Goal: Task Accomplishment & Management: Complete application form

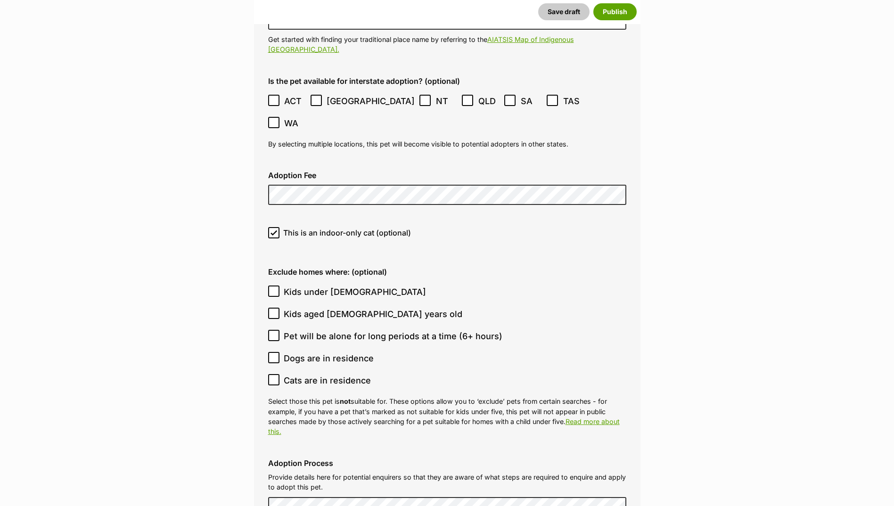
scroll to position [2483, 0]
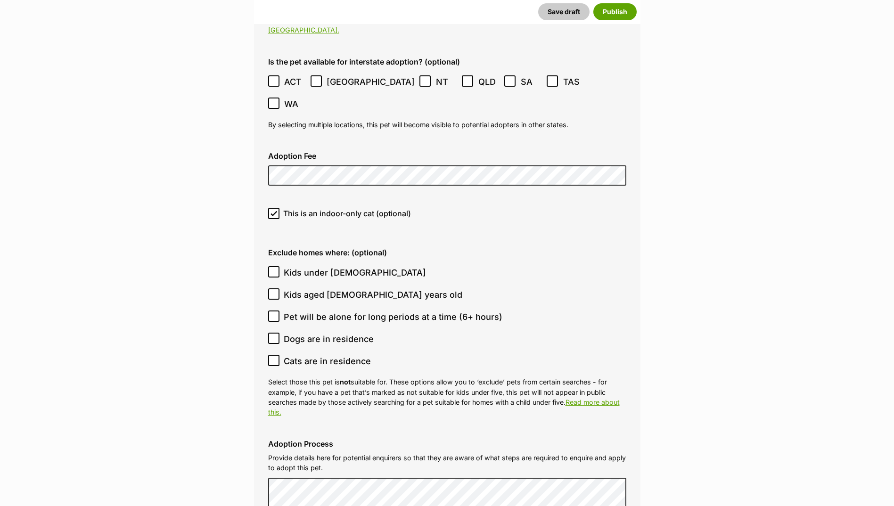
click at [275, 270] on icon at bounding box center [274, 272] width 6 height 4
click at [275, 266] on input "Kids under [DEMOGRAPHIC_DATA]" at bounding box center [273, 271] width 11 height 11
checkbox input "true"
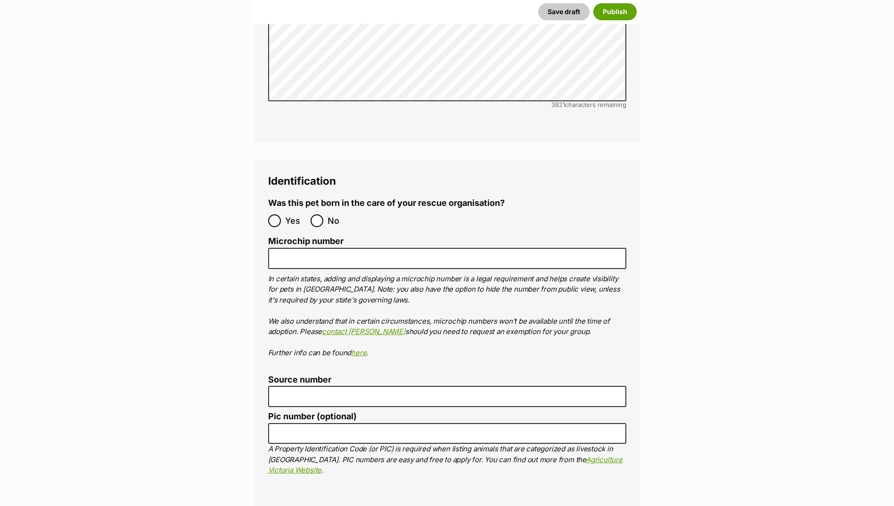
scroll to position [3096, 0]
click at [312, 214] on input "No" at bounding box center [317, 220] width 13 height 13
radio input "true"
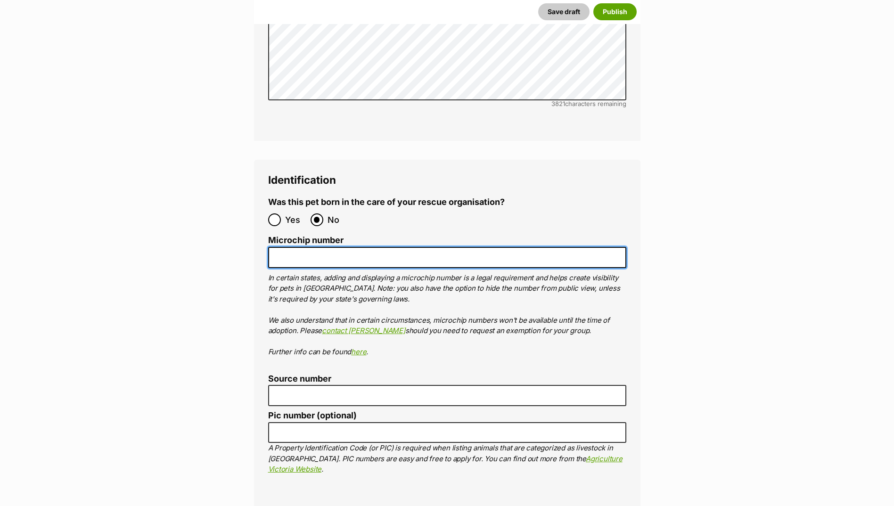
click at [317, 247] on input "Microchip number" at bounding box center [447, 257] width 358 height 21
paste input "956000018855324"
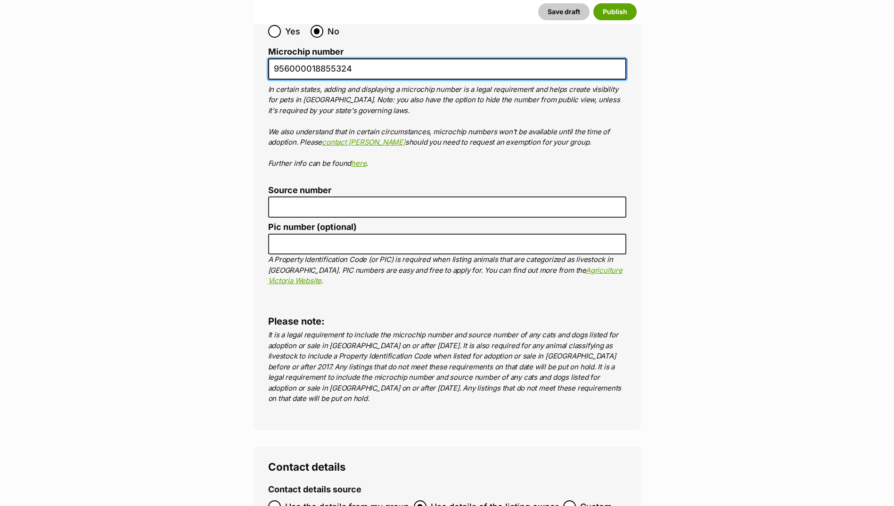
type input "956000018855324"
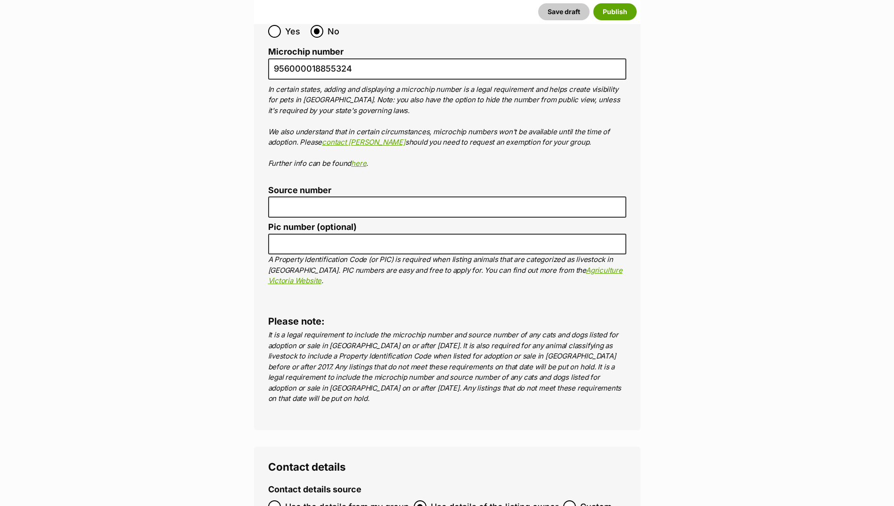
click at [303, 186] on label "Source number" at bounding box center [447, 191] width 358 height 10
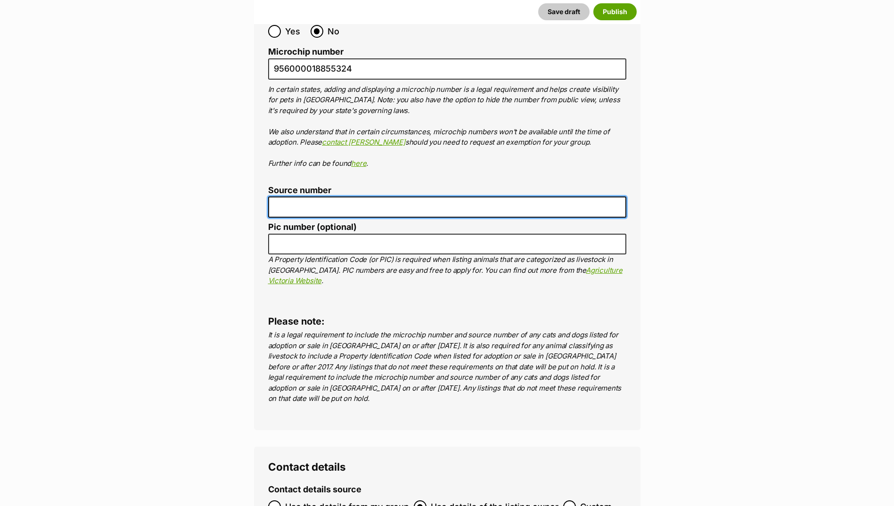
click at [303, 197] on input "Source number" at bounding box center [447, 207] width 358 height 21
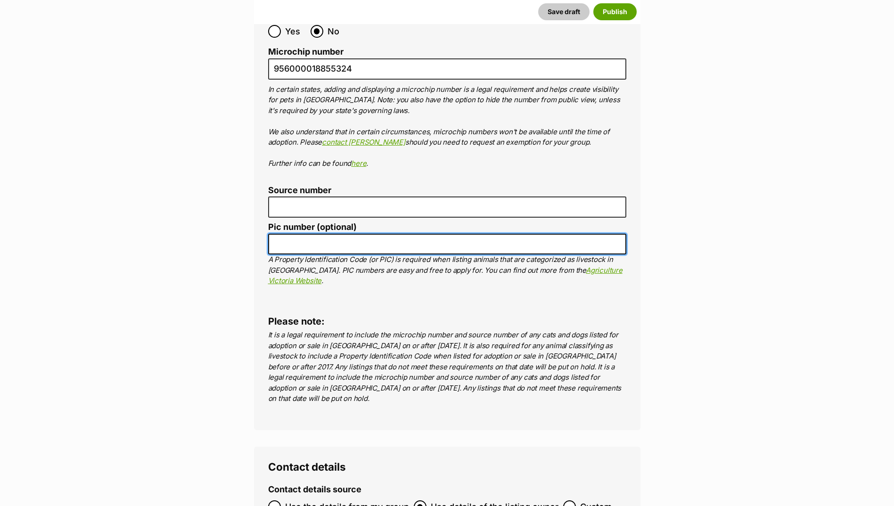
click at [297, 234] on input "Pic number (optional)" at bounding box center [447, 244] width 358 height 21
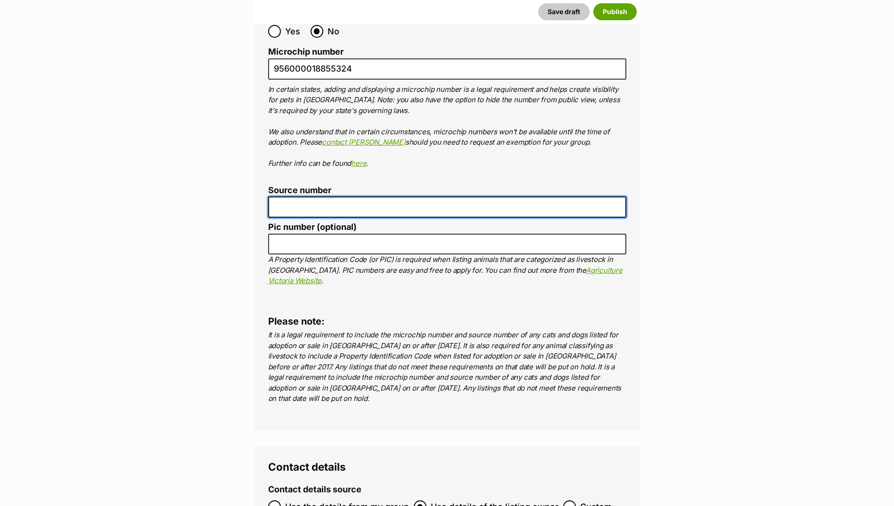
click at [302, 197] on input "Source number" at bounding box center [447, 207] width 358 height 21
type input "Br100702"
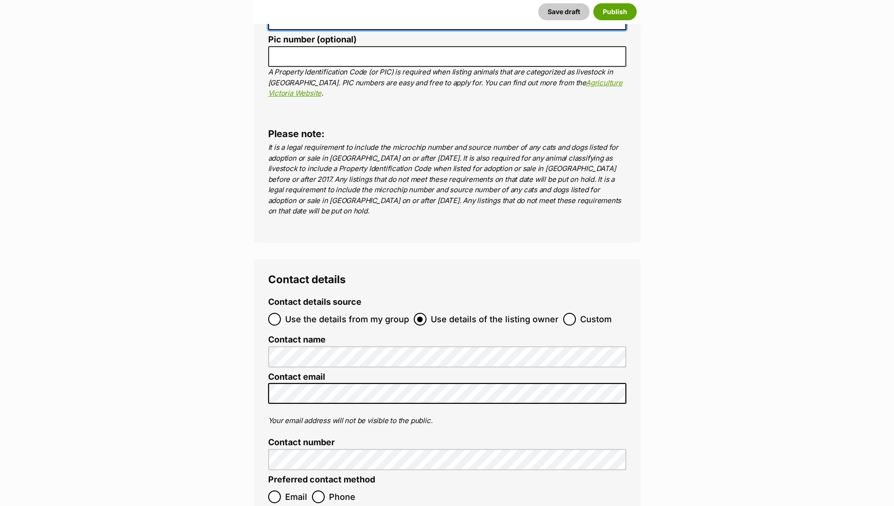
scroll to position [3473, 0]
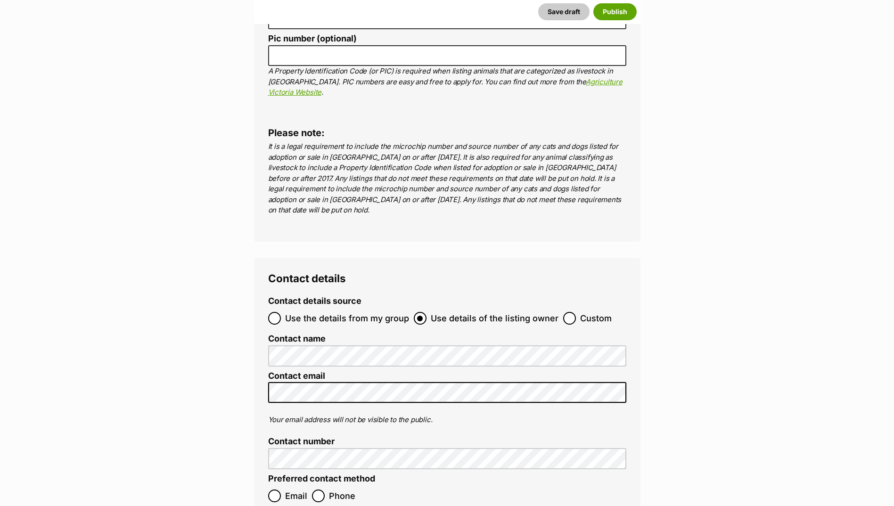
click at [288, 490] on span "Email" at bounding box center [296, 496] width 22 height 13
click at [281, 490] on input "Email" at bounding box center [274, 496] width 13 height 13
radio input "true"
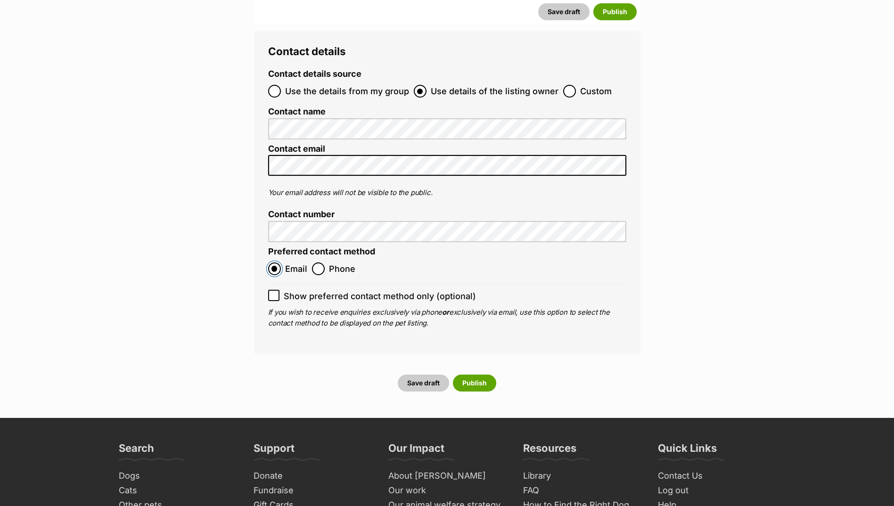
scroll to position [3708, 0]
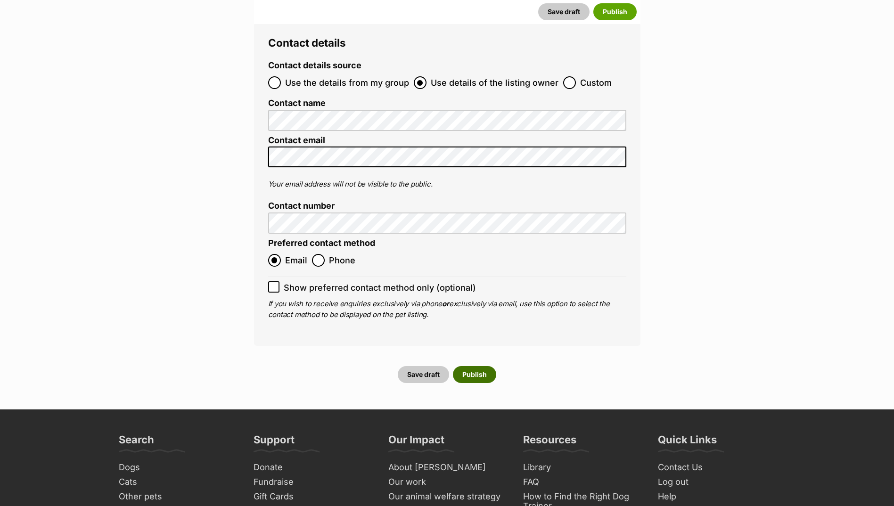
click at [476, 366] on button "Publish" at bounding box center [474, 374] width 43 height 17
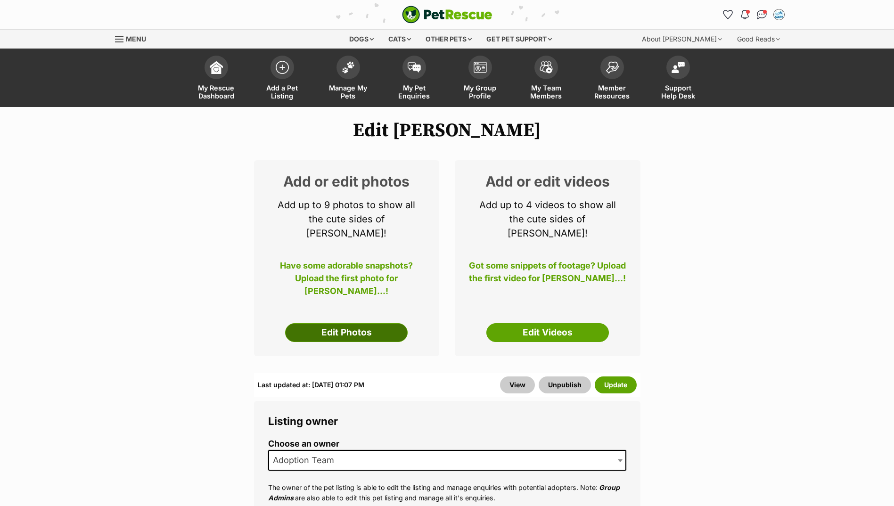
click at [315, 329] on link "Edit Photos" at bounding box center [346, 332] width 123 height 19
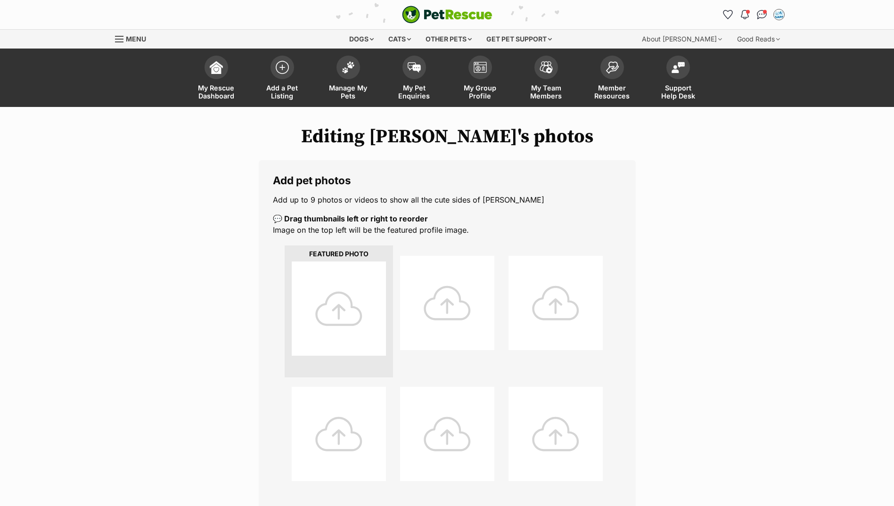
click at [343, 309] on div at bounding box center [339, 309] width 94 height 94
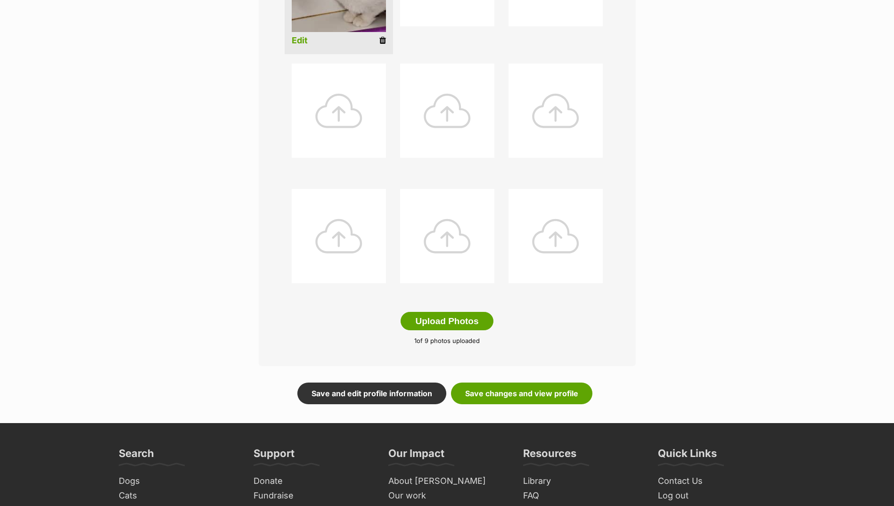
scroll to position [330, 0]
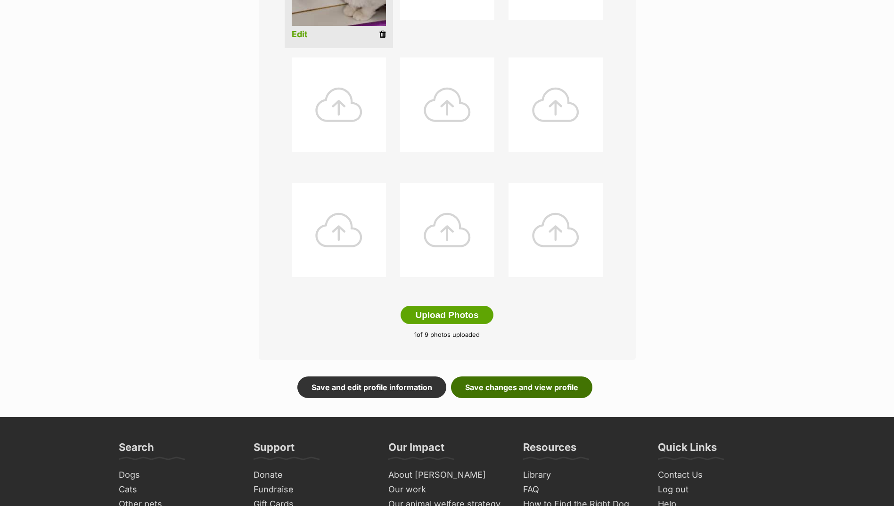
click at [485, 384] on link "Save changes and view profile" at bounding box center [521, 388] width 141 height 22
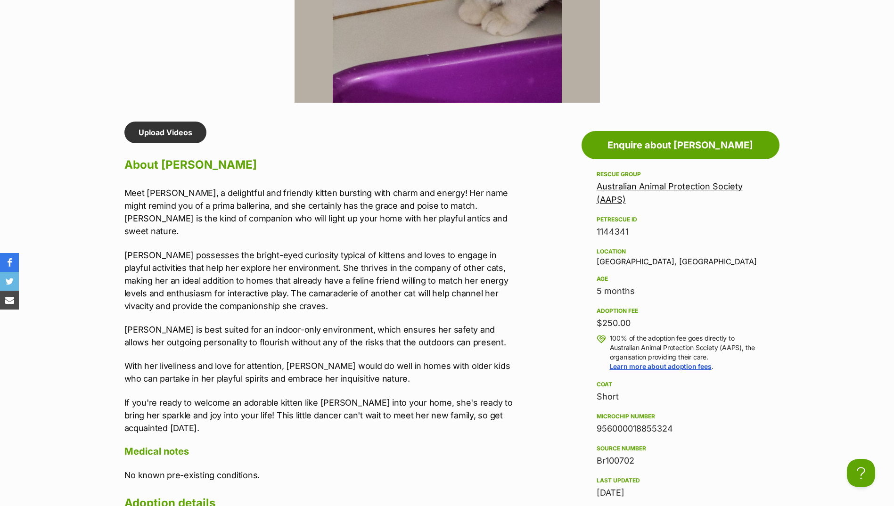
scroll to position [707, 0]
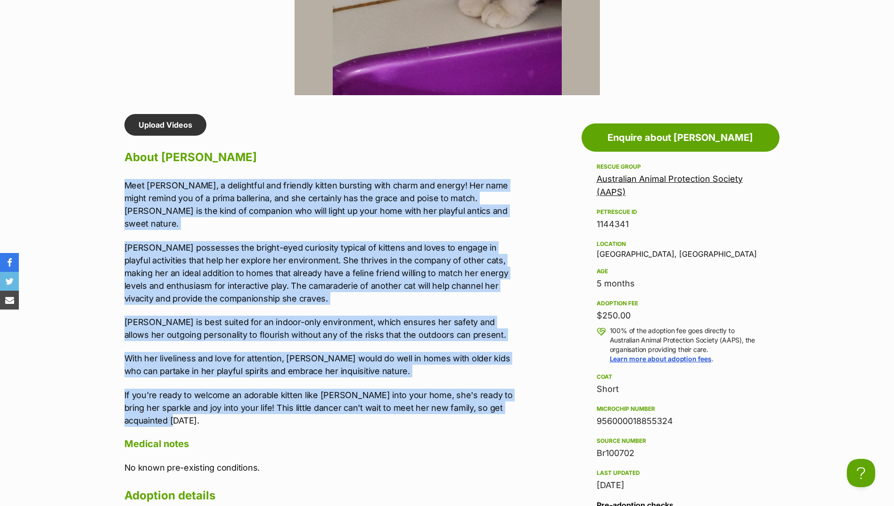
drag, startPoint x: 123, startPoint y: 181, endPoint x: 344, endPoint y: 407, distance: 315.7
click at [344, 407] on div "Upload Videos About [PERSON_NAME] Meet [PERSON_NAME], a delightful and friendly…" at bounding box center [314, 328] width 399 height 429
copy div "Meet [PERSON_NAME], a delightful and friendly kitten bursting with charm and en…"
